Goal: Information Seeking & Learning: Find specific fact

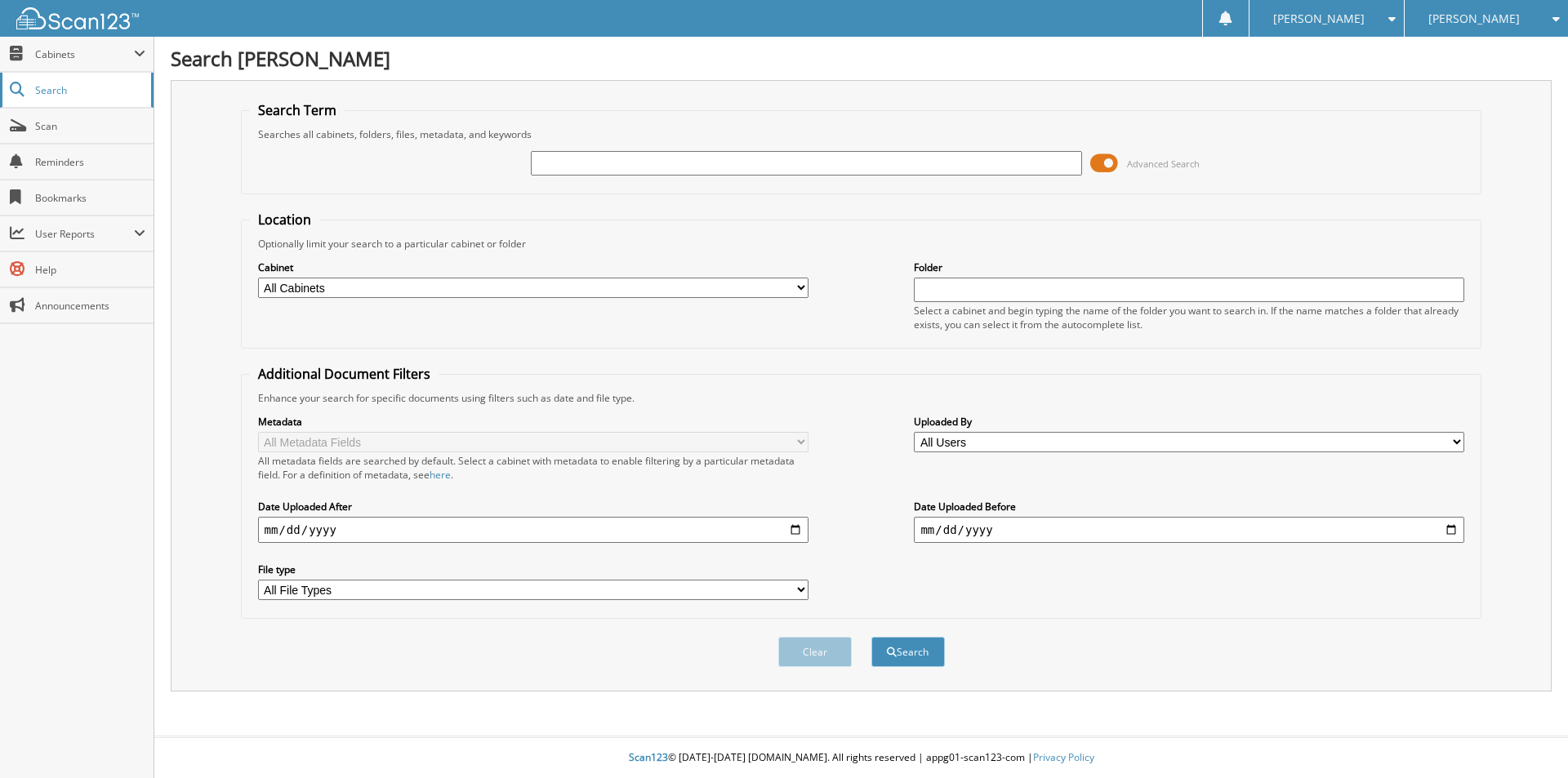
click at [67, 93] on span "Search" at bounding box center [89, 90] width 108 height 13
type input "132000"
click at [930, 657] on button "Search" at bounding box center [908, 652] width 74 height 31
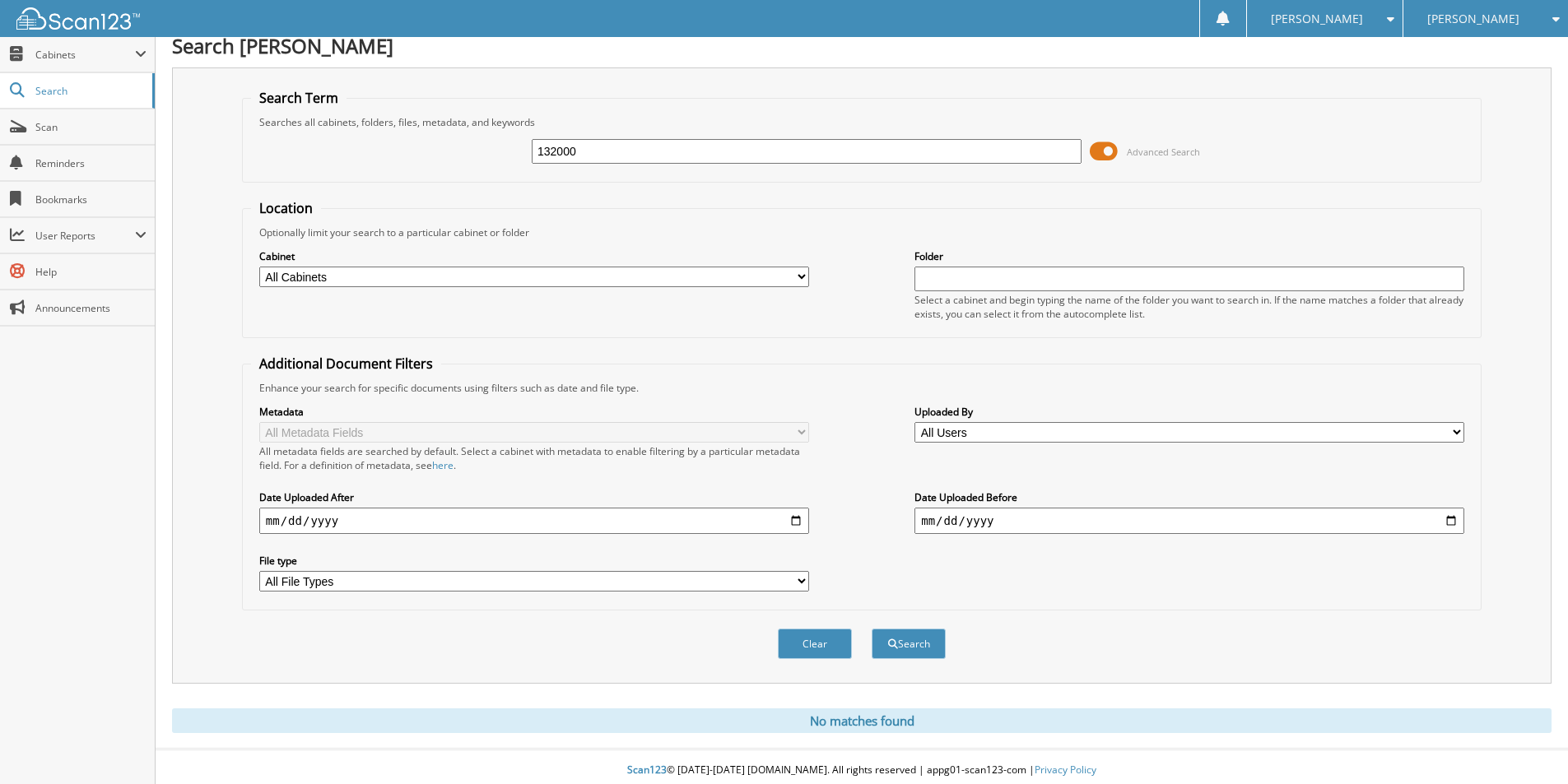
scroll to position [21, 0]
